Goal: Navigation & Orientation: Find specific page/section

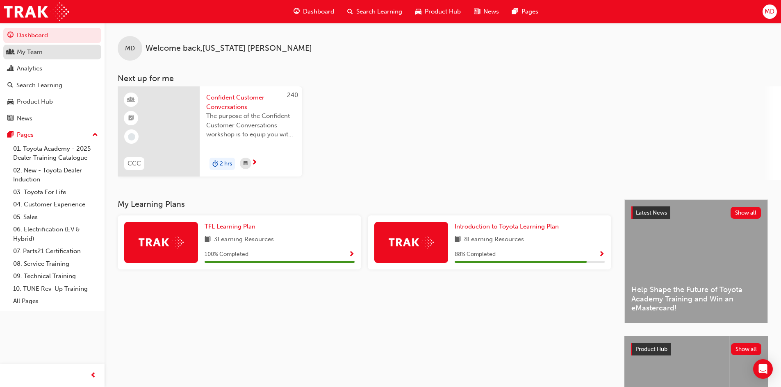
click at [48, 49] on div "My Team" at bounding box center [52, 52] width 90 height 10
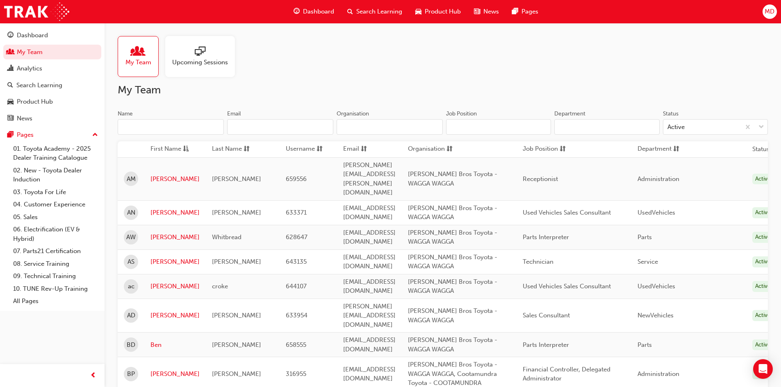
click at [197, 50] on span "sessionType_ONLINE_URL-icon" at bounding box center [200, 51] width 11 height 11
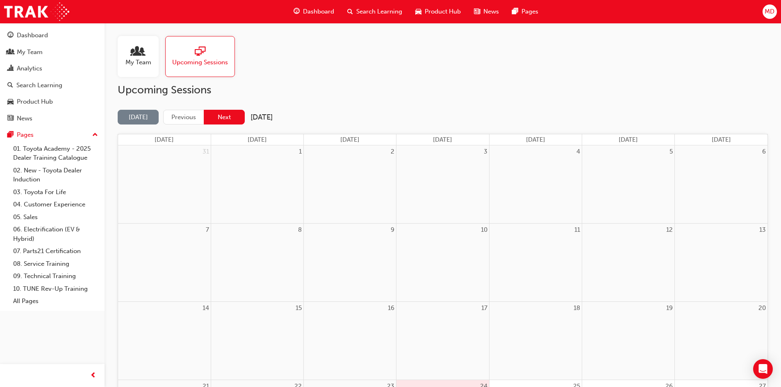
click at [219, 118] on button "Next" at bounding box center [224, 117] width 41 height 15
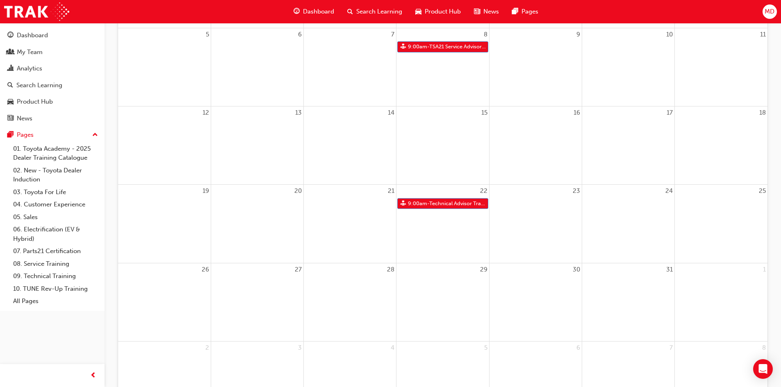
scroll to position [227, 0]
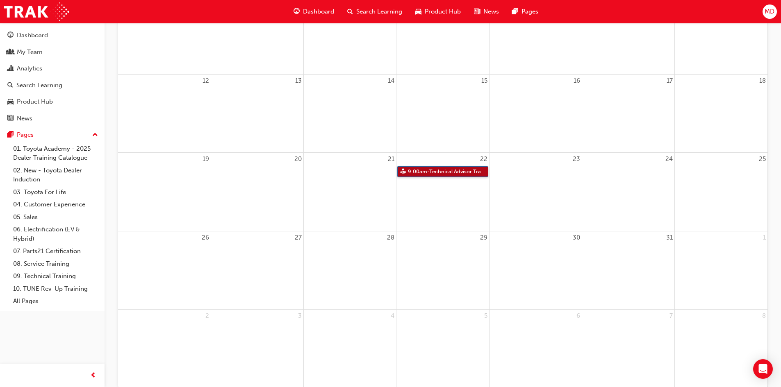
click at [441, 170] on link "9:00am - Technical Advisor Training" at bounding box center [442, 171] width 91 height 11
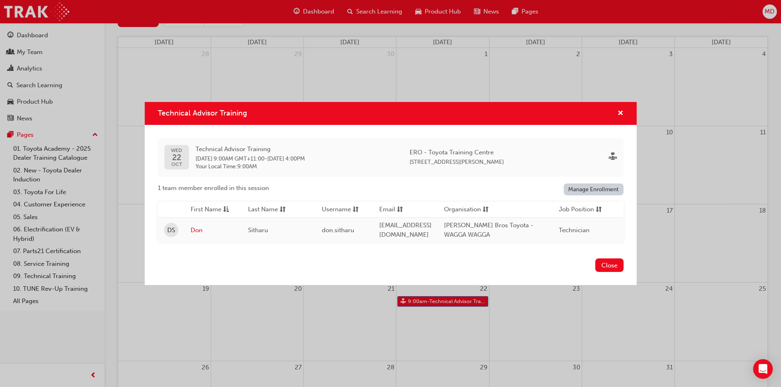
scroll to position [23, 0]
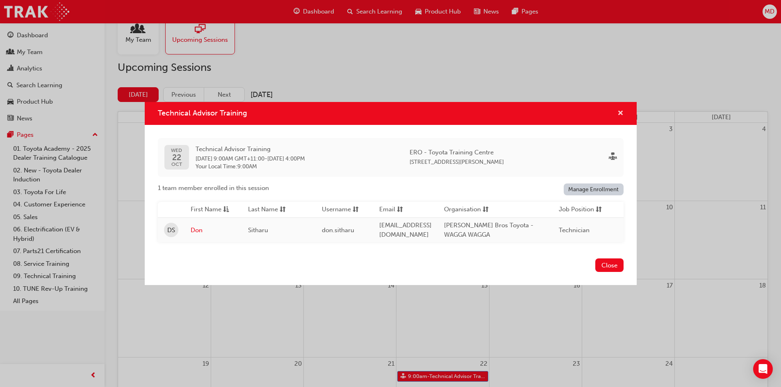
click at [620, 110] on span "cross-icon" at bounding box center [620, 113] width 6 height 7
